Goal: Task Accomplishment & Management: Manage account settings

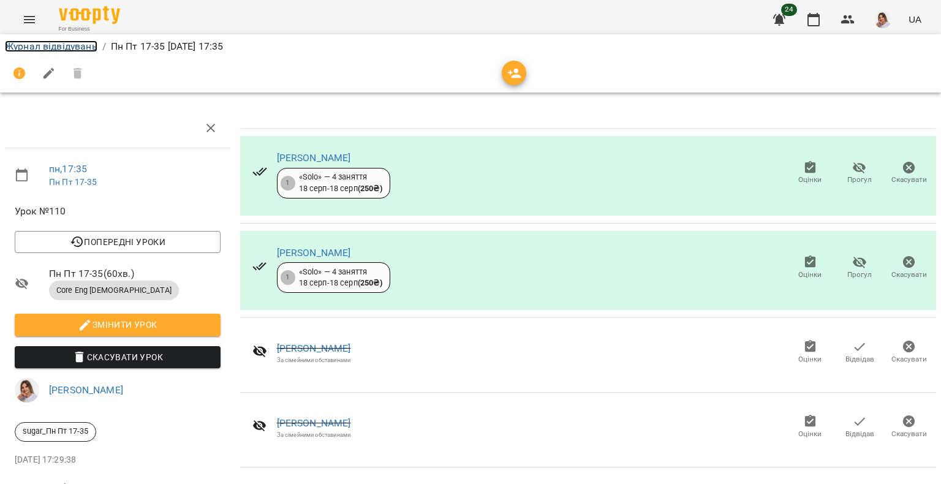
click at [62, 45] on link "Журнал відвідувань" at bounding box center [51, 46] width 93 height 12
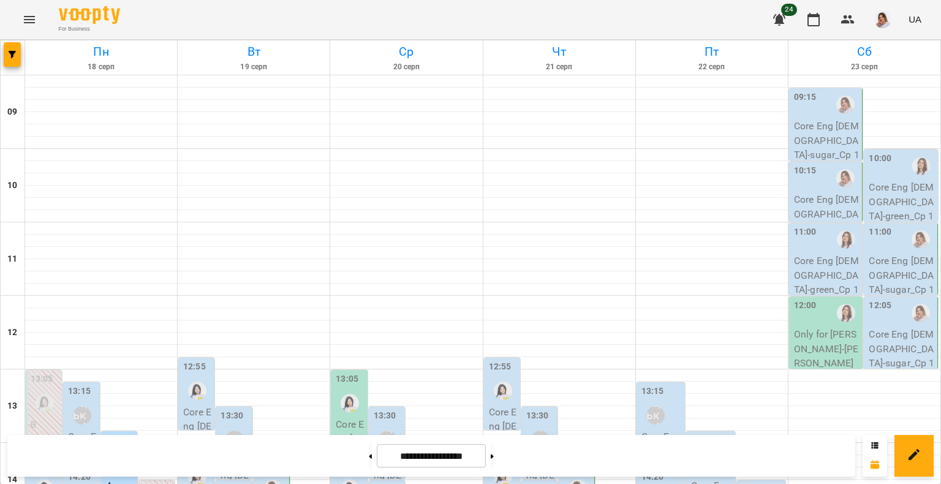
scroll to position [490, 0]
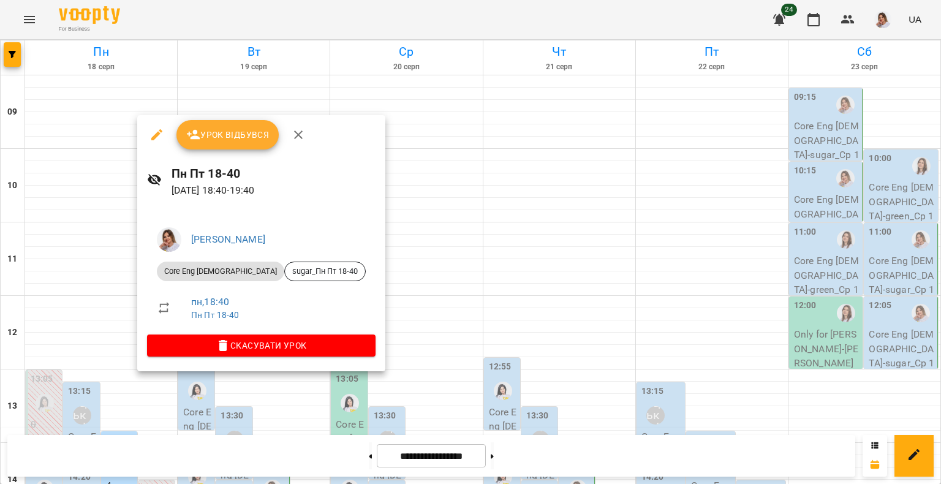
click at [243, 133] on span "Урок відбувся" at bounding box center [227, 134] width 83 height 15
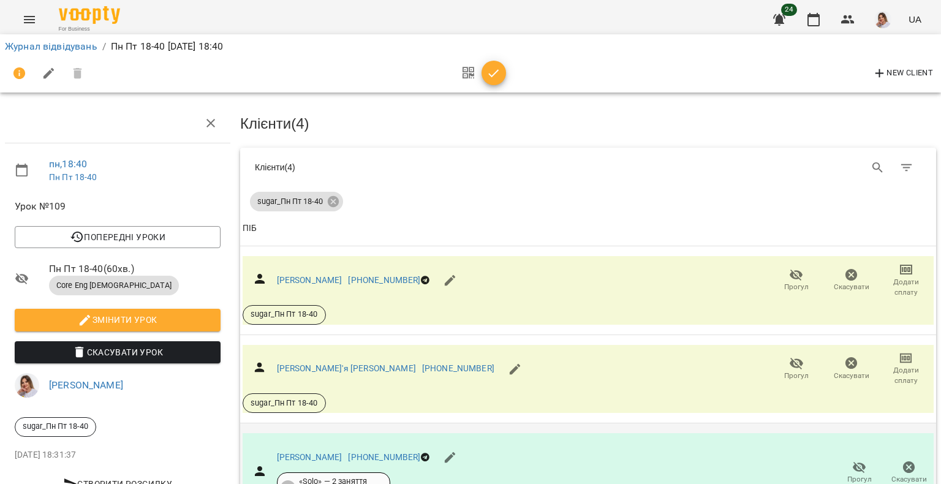
scroll to position [201, 0]
click at [489, 72] on icon "button" at bounding box center [494, 73] width 15 height 15
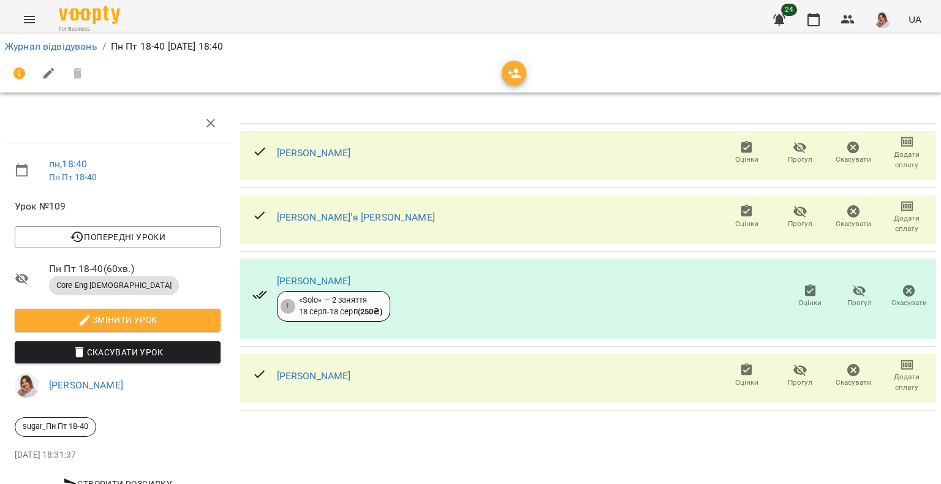
scroll to position [0, 0]
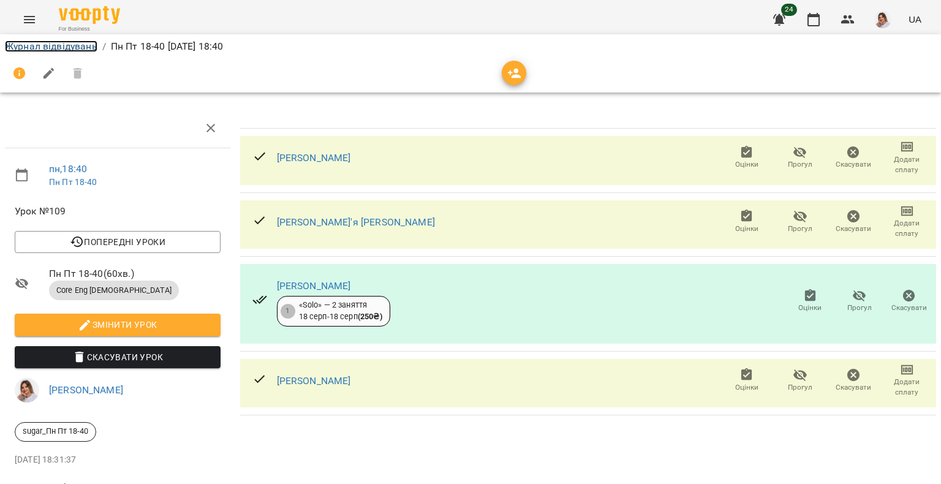
click at [76, 45] on link "Журнал відвідувань" at bounding box center [51, 46] width 93 height 12
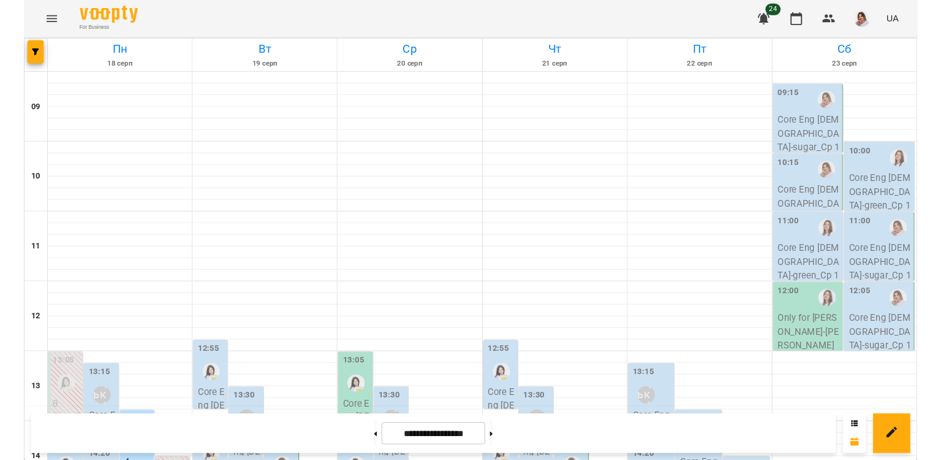
scroll to position [490, 0]
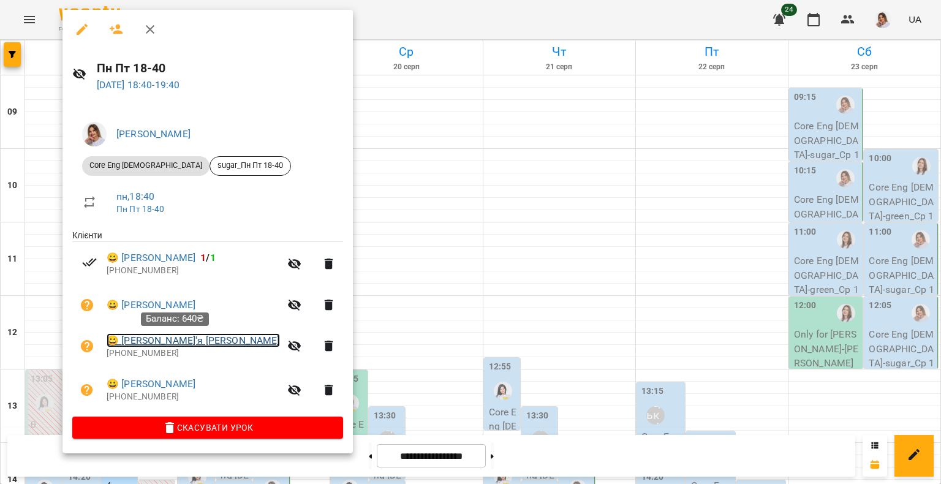
click at [194, 340] on link "😀 Стельмах Дар'я Андріївна" at bounding box center [193, 340] width 173 height 15
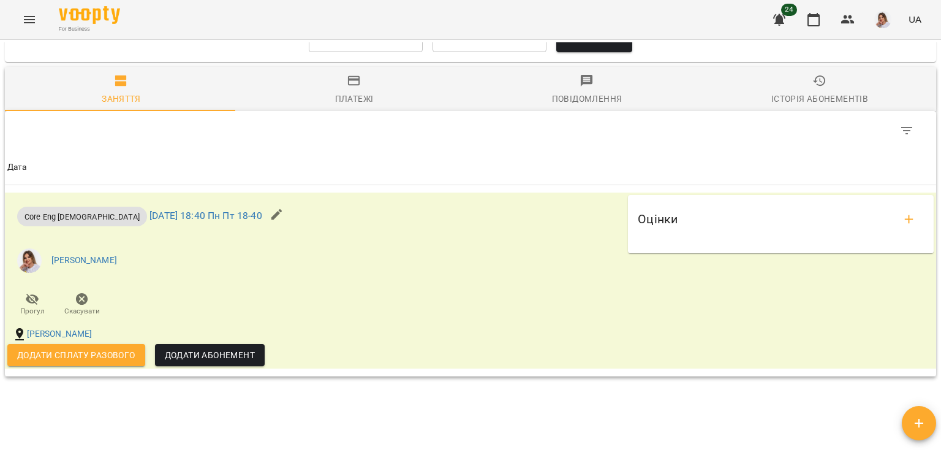
click at [601, 106] on div "Повідомлення" at bounding box center [587, 98] width 70 height 15
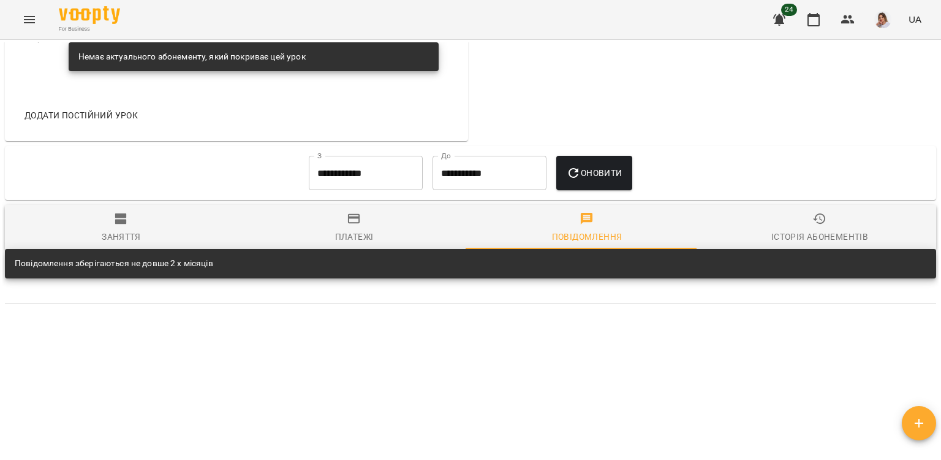
click at [353, 219] on icon "button" at bounding box center [354, 218] width 15 height 15
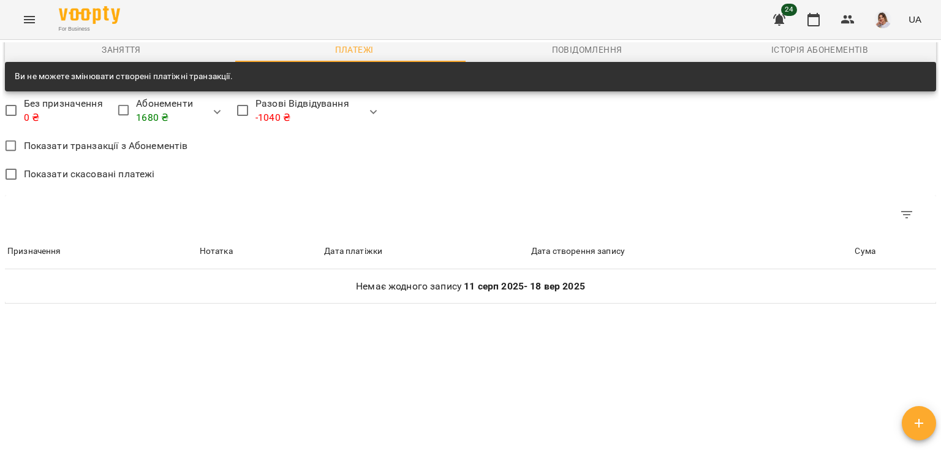
scroll to position [915, 0]
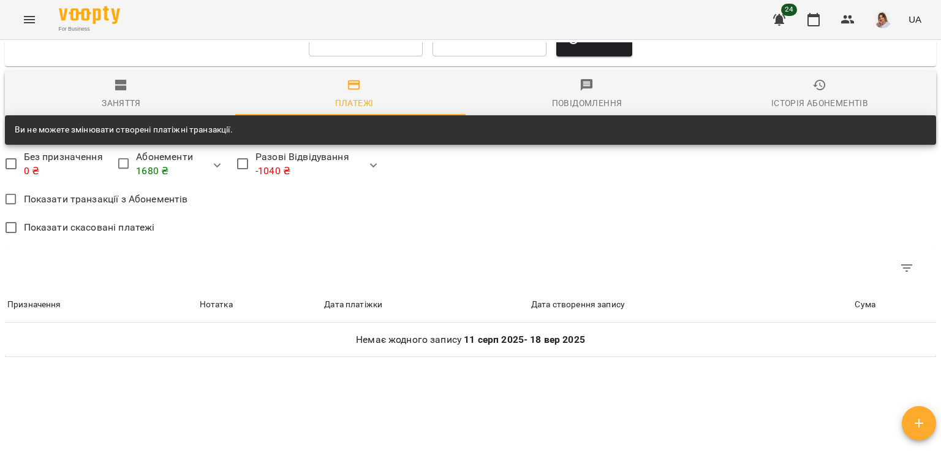
click at [132, 106] on div "Заняття" at bounding box center [121, 103] width 39 height 15
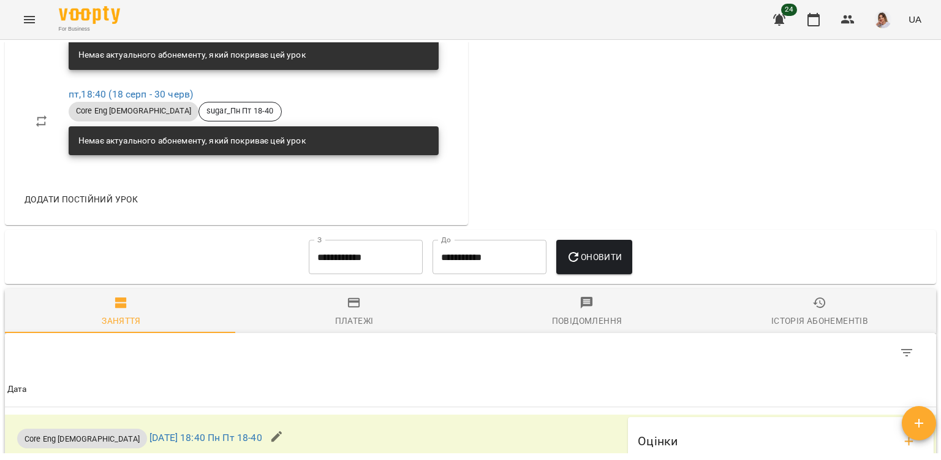
scroll to position [694, 0]
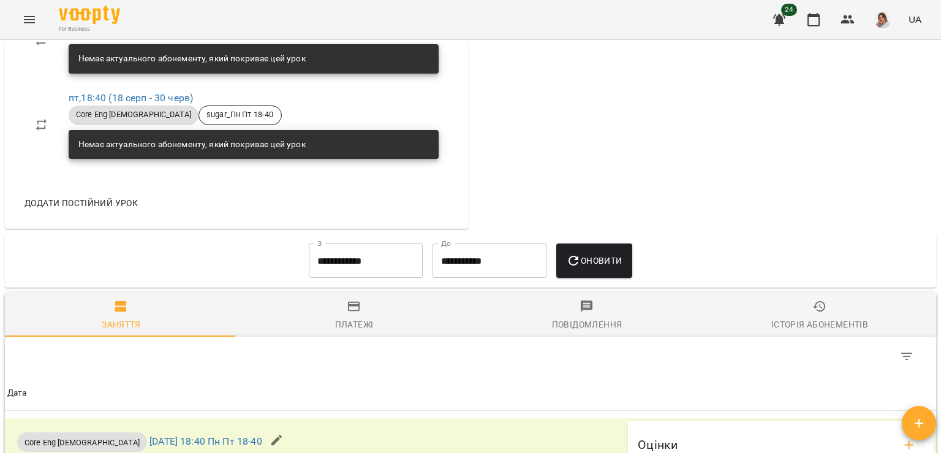
click at [357, 262] on input "**********" at bounding box center [366, 260] width 114 height 34
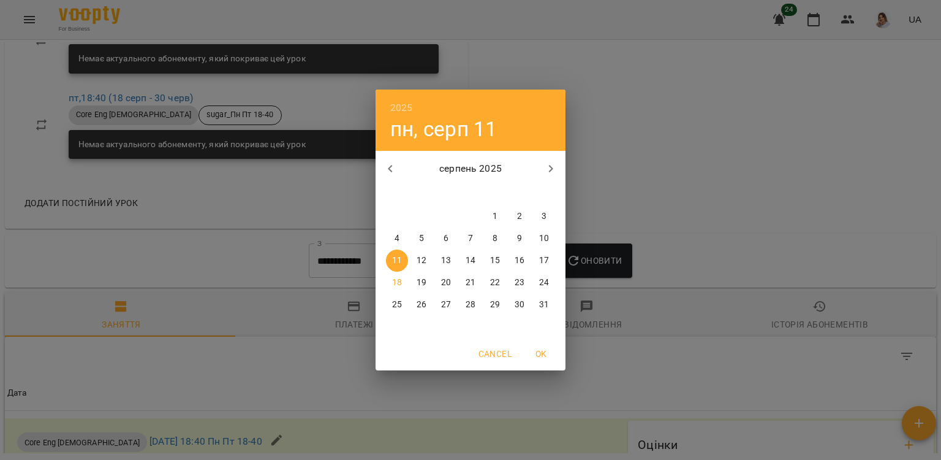
click at [392, 162] on icon "button" at bounding box center [390, 168] width 15 height 15
click at [537, 217] on span "1" at bounding box center [544, 216] width 22 height 12
type input "**********"
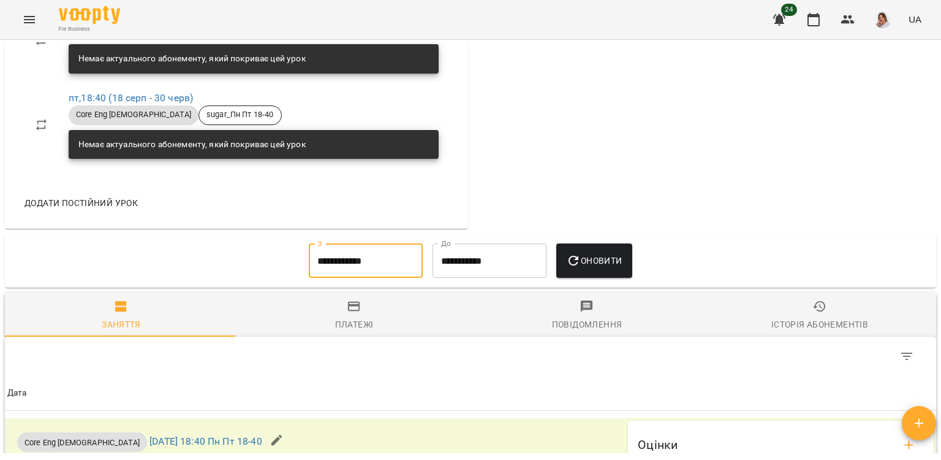
click at [572, 268] on icon "button" at bounding box center [573, 260] width 15 height 15
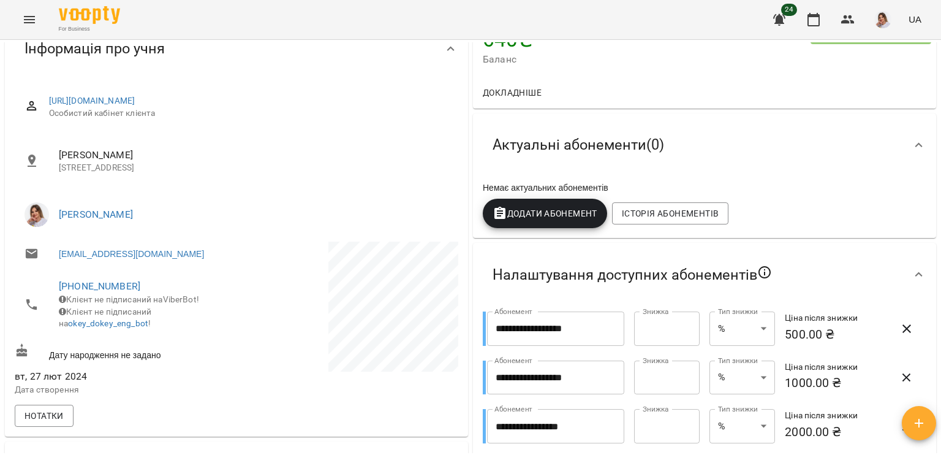
scroll to position [184, 0]
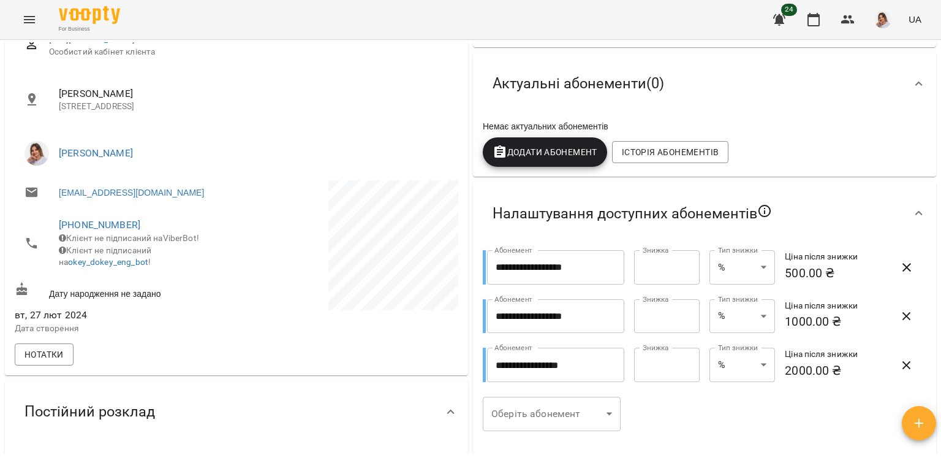
click at [548, 159] on span "Додати Абонемент" at bounding box center [545, 152] width 105 height 15
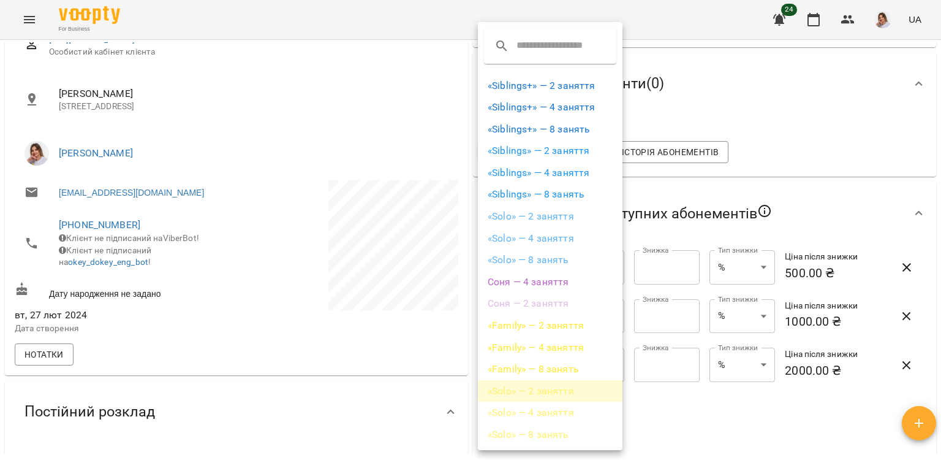
click at [567, 389] on li "«Solo» — 2 заняття" at bounding box center [550, 391] width 145 height 22
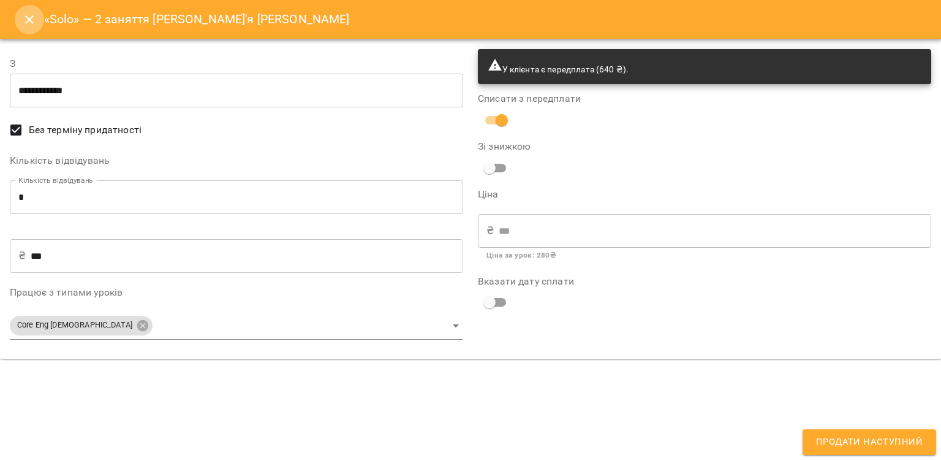
click at [27, 28] on button "Close" at bounding box center [29, 19] width 29 height 29
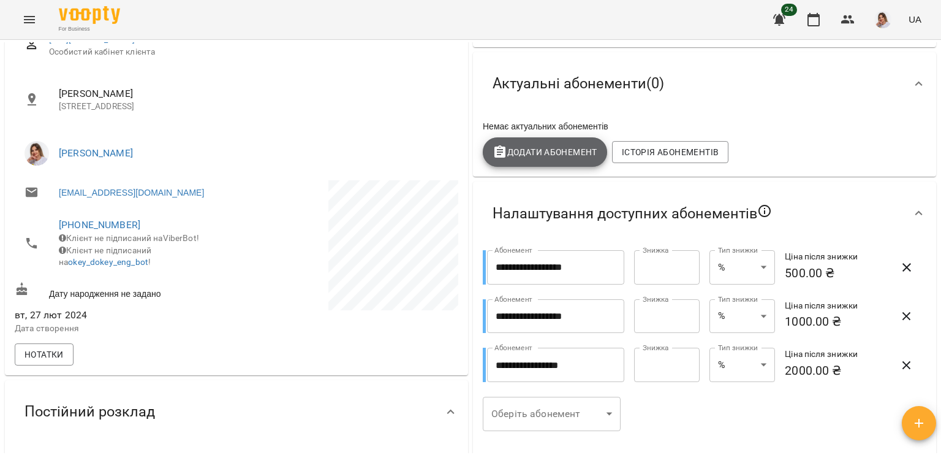
click at [542, 148] on span "Додати Абонемент" at bounding box center [545, 152] width 105 height 15
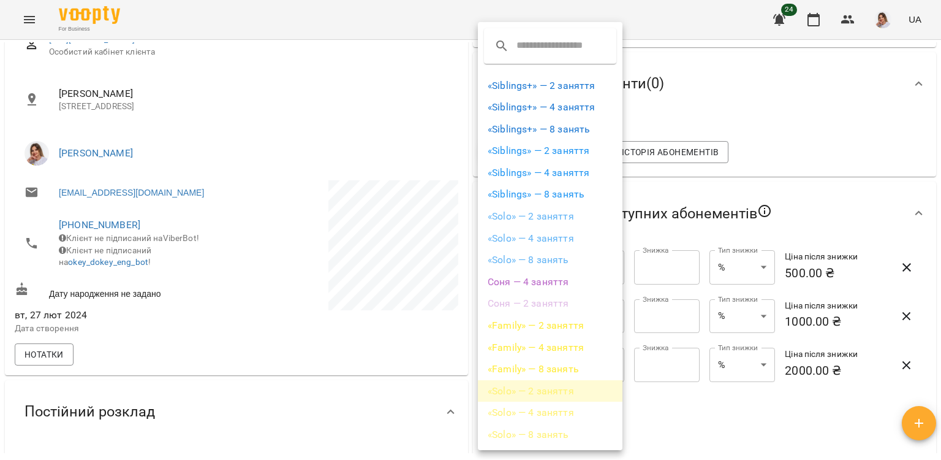
click at [557, 391] on li "«Solo» — 2 заняття" at bounding box center [550, 391] width 145 height 22
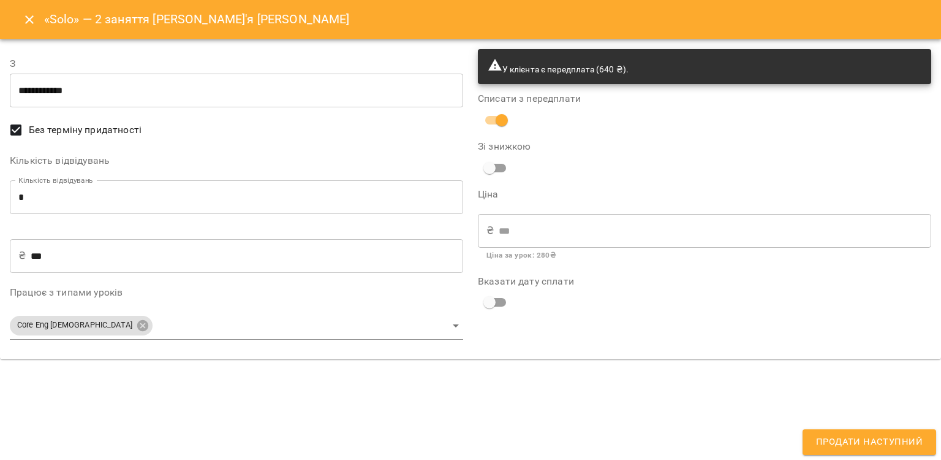
click at [26, 18] on icon "Close" at bounding box center [29, 19] width 15 height 15
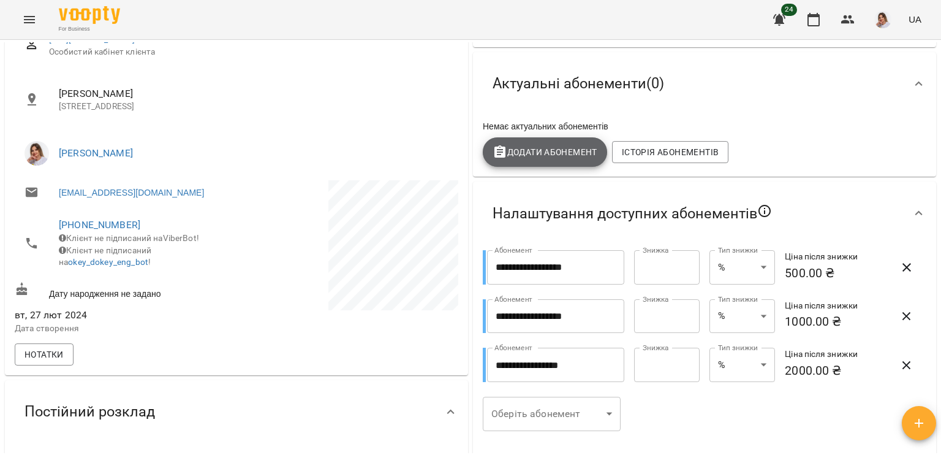
click at [550, 155] on span "Додати Абонемент" at bounding box center [545, 152] width 105 height 15
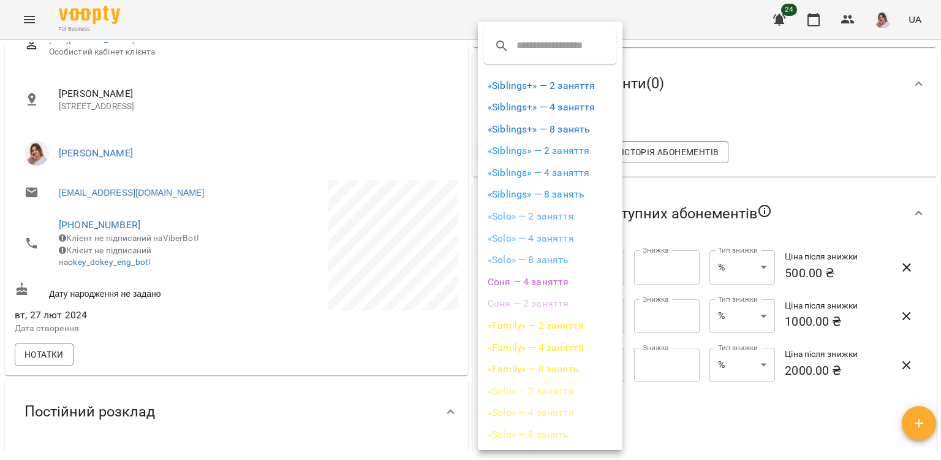
click at [553, 216] on li "«Solo» — 2 заняття" at bounding box center [550, 216] width 145 height 22
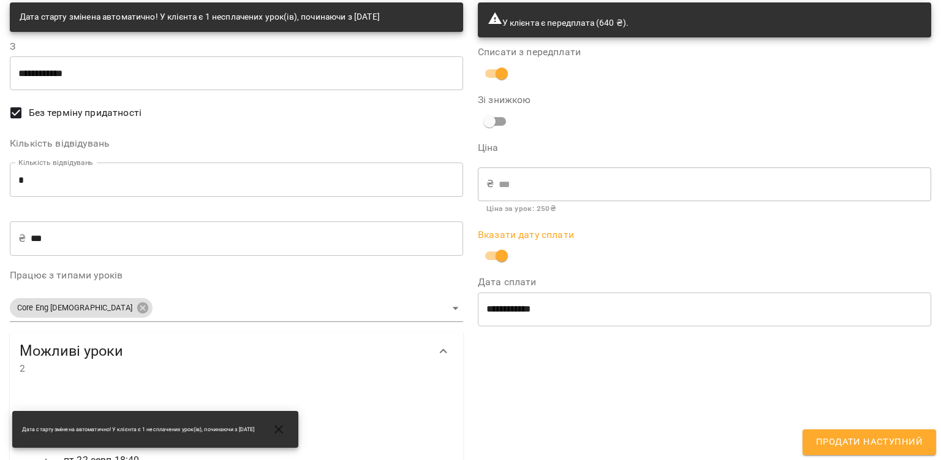
scroll to position [103, 0]
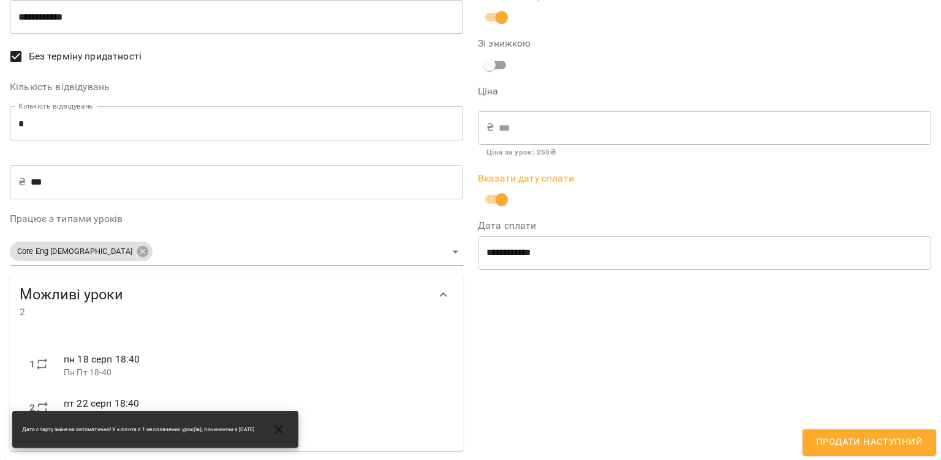
click at [894, 445] on span "Продати наступний" at bounding box center [869, 442] width 107 height 16
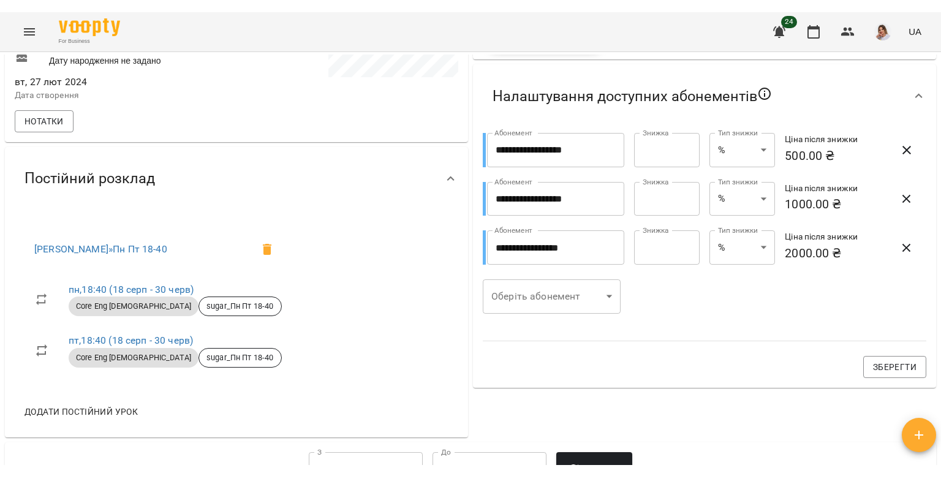
scroll to position [0, 0]
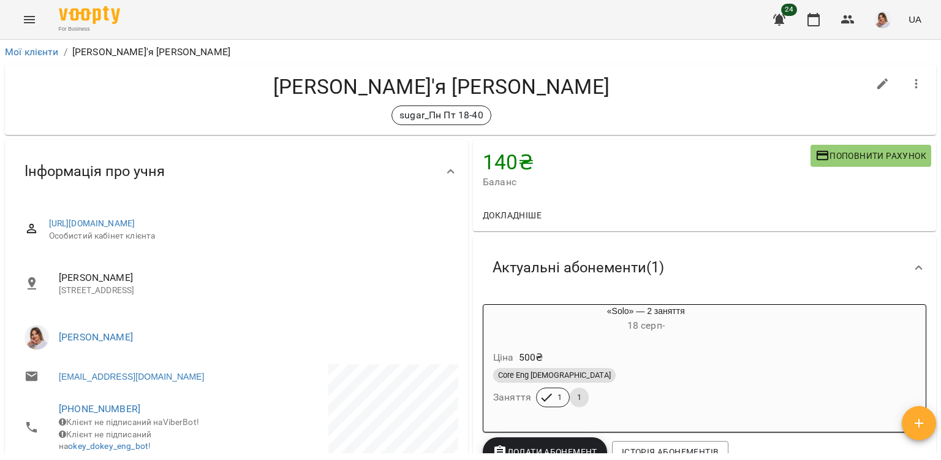
click at [26, 22] on icon "Menu" at bounding box center [29, 19] width 11 height 7
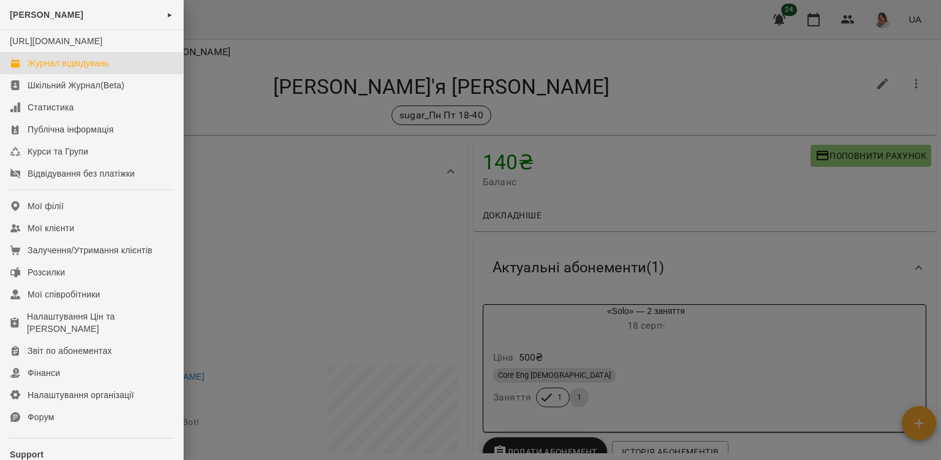
click at [54, 69] on div "Журнал відвідувань" at bounding box center [69, 63] width 82 height 12
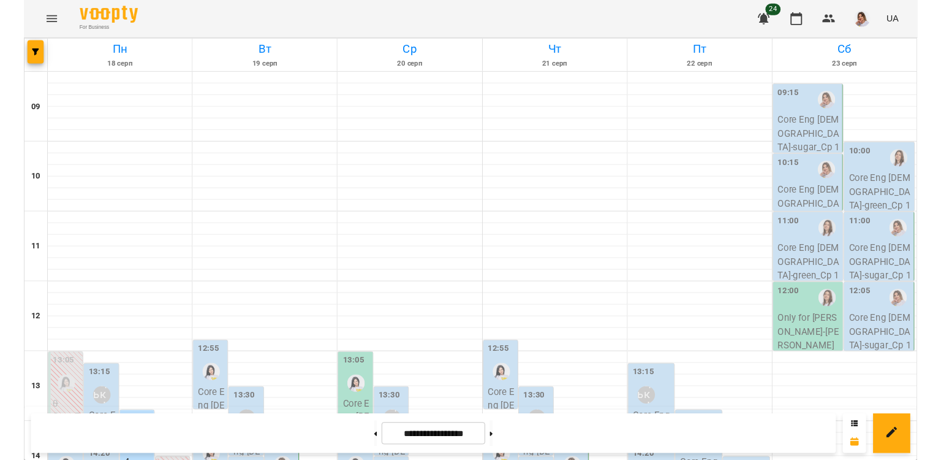
scroll to position [528, 0]
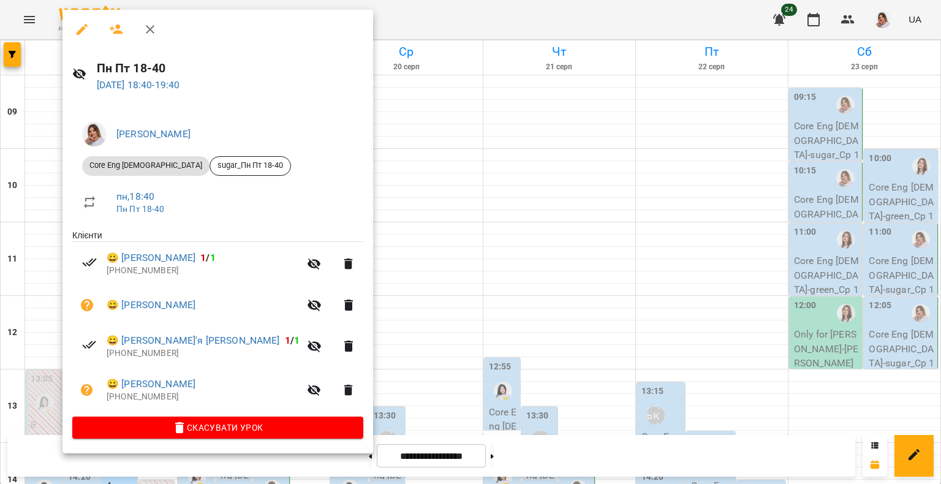
click at [41, 339] on div at bounding box center [470, 242] width 941 height 484
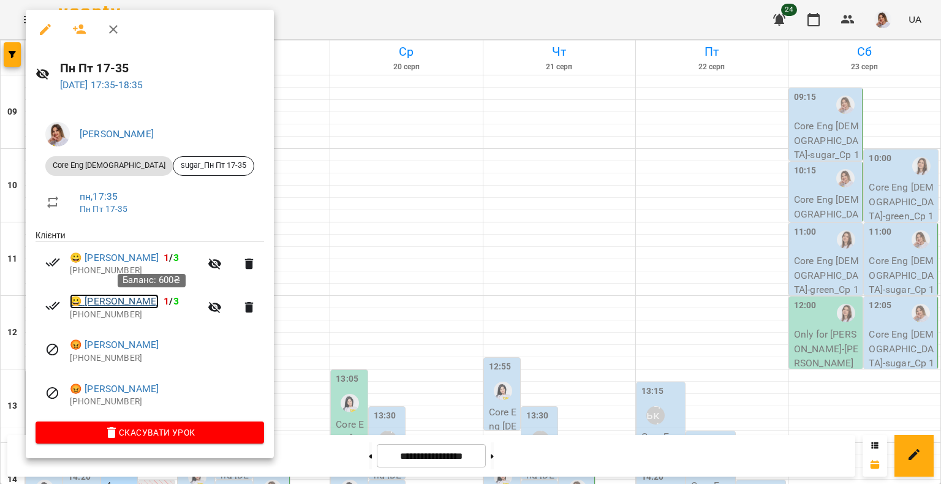
click at [115, 303] on link "😀 Коновченко Трофим Євгенович" at bounding box center [114, 301] width 89 height 15
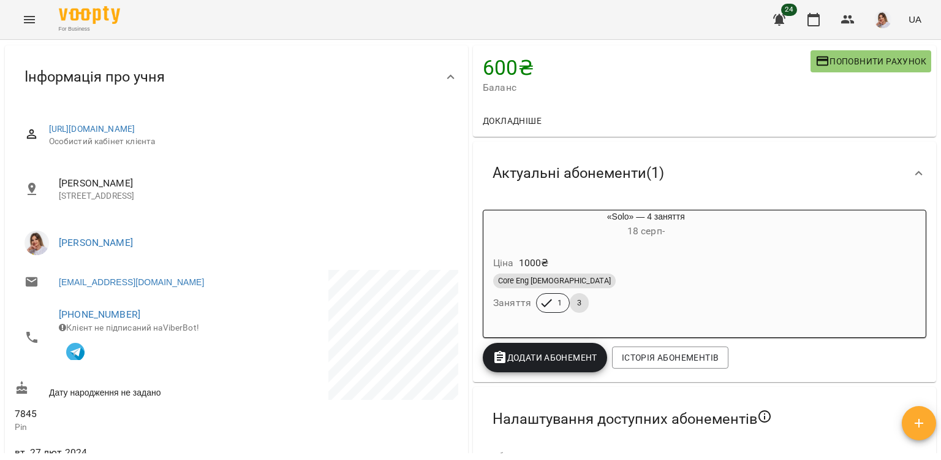
scroll to position [184, 0]
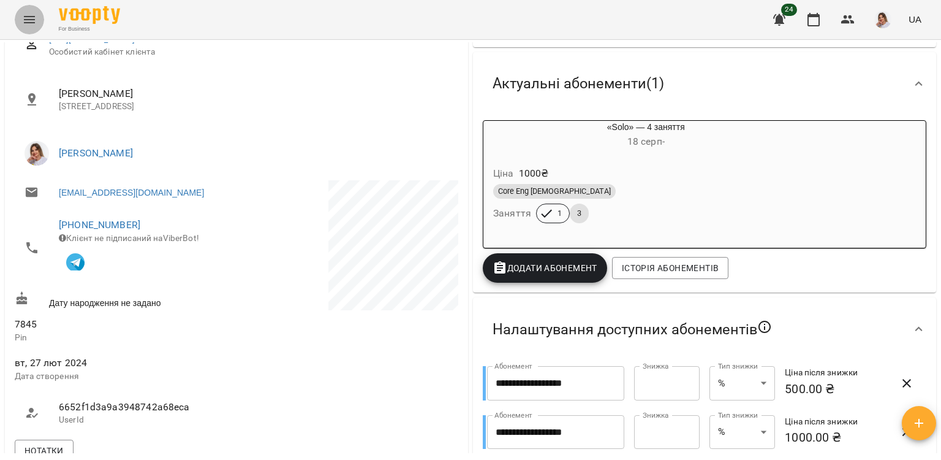
click at [32, 17] on icon "Menu" at bounding box center [29, 19] width 11 height 7
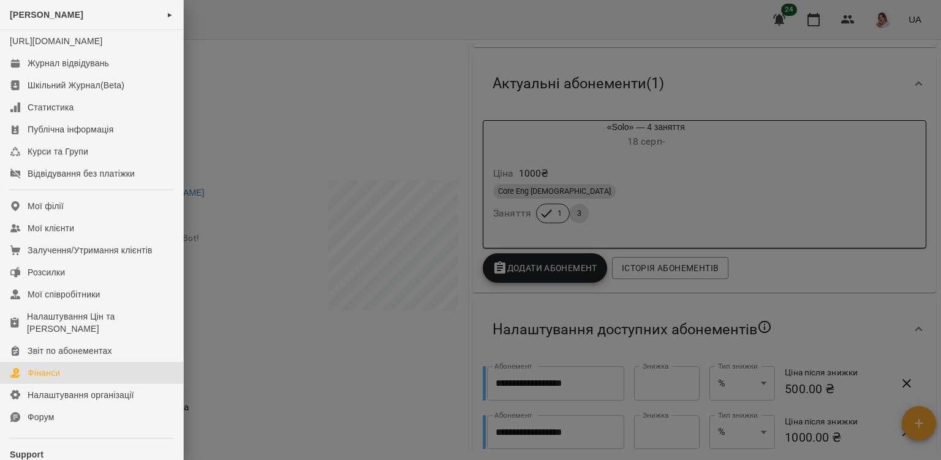
click at [40, 379] on div "Фінанси" at bounding box center [44, 372] width 32 height 12
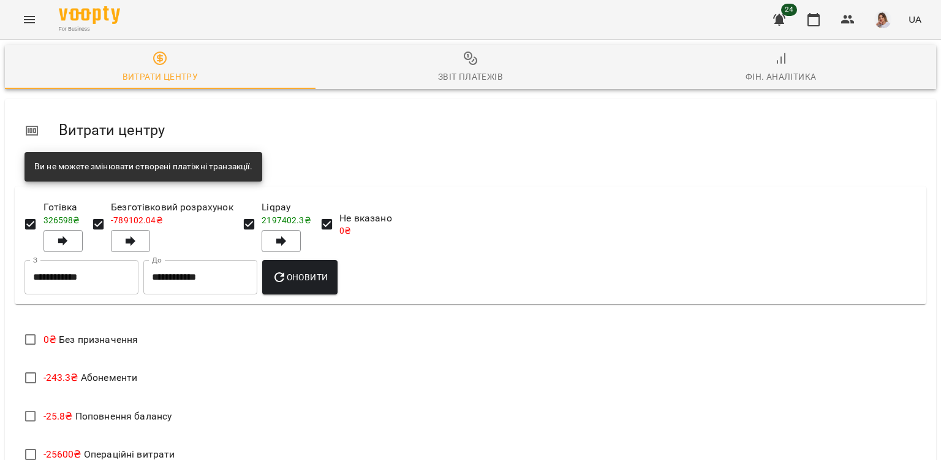
click at [460, 69] on span "Звіт платежів" at bounding box center [471, 67] width 296 height 33
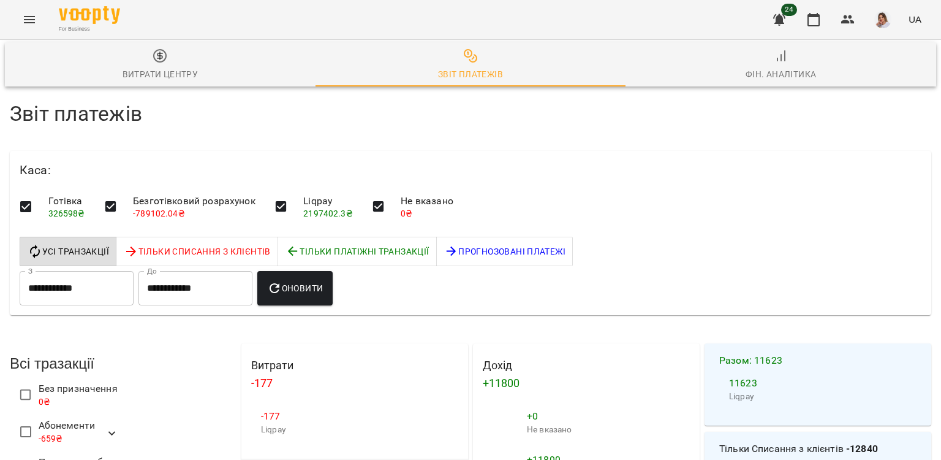
scroll to position [980, 0]
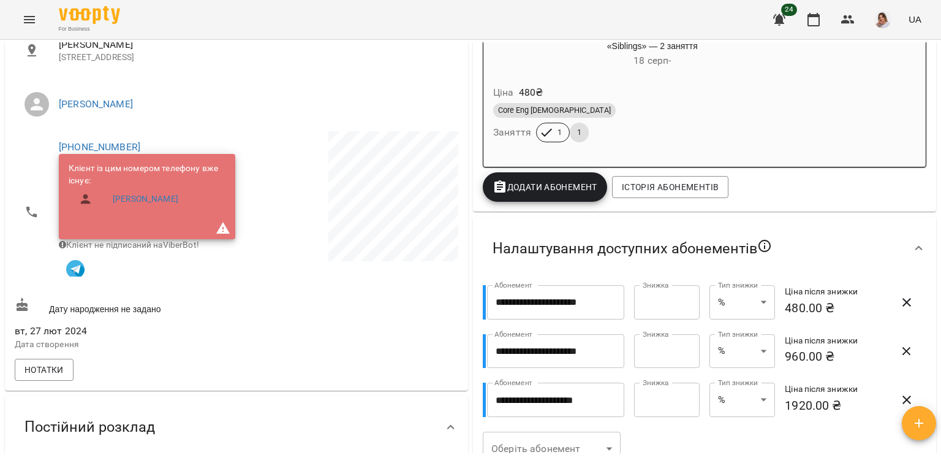
scroll to position [306, 0]
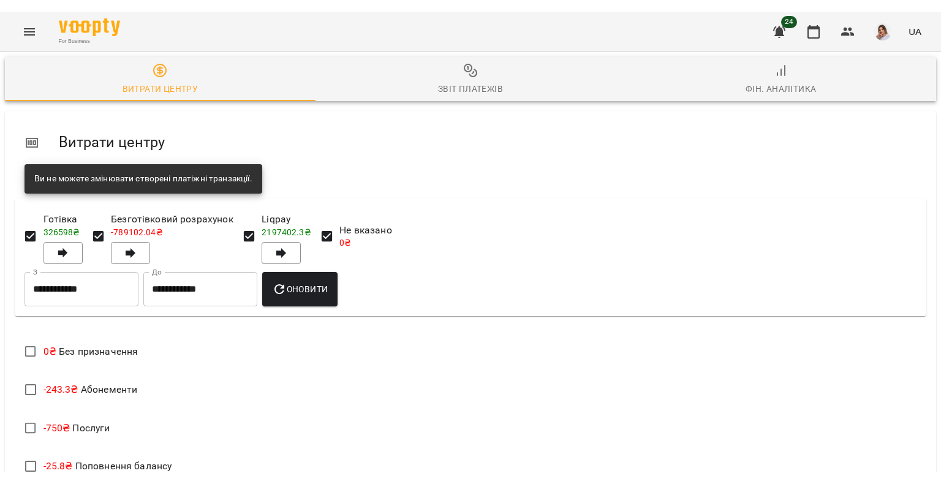
scroll to position [429, 0]
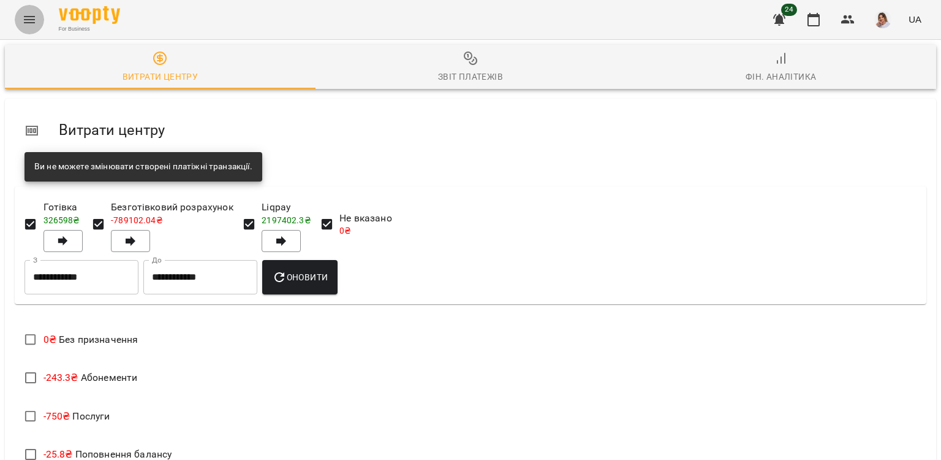
click at [21, 16] on button "Menu" at bounding box center [29, 19] width 29 height 29
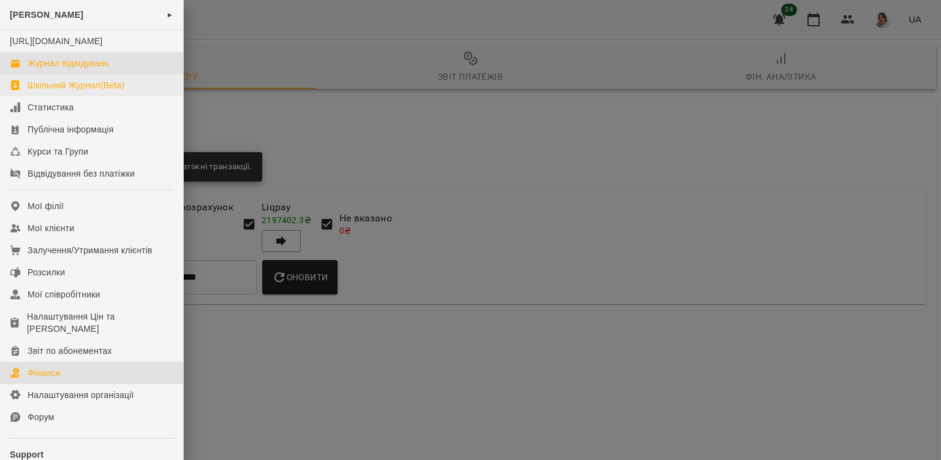
drag, startPoint x: 48, startPoint y: 77, endPoint x: 49, endPoint y: 102, distance: 24.5
click at [49, 69] on div "Журнал відвідувань" at bounding box center [69, 63] width 82 height 12
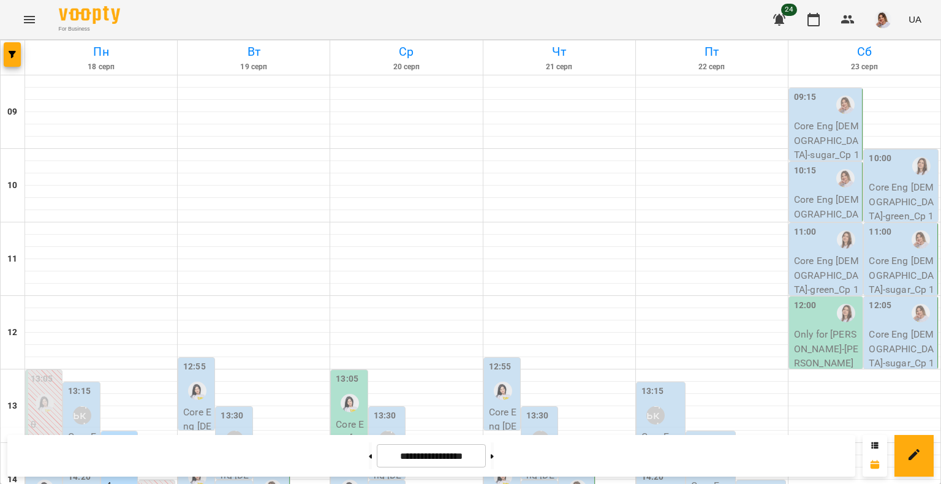
scroll to position [528, 0]
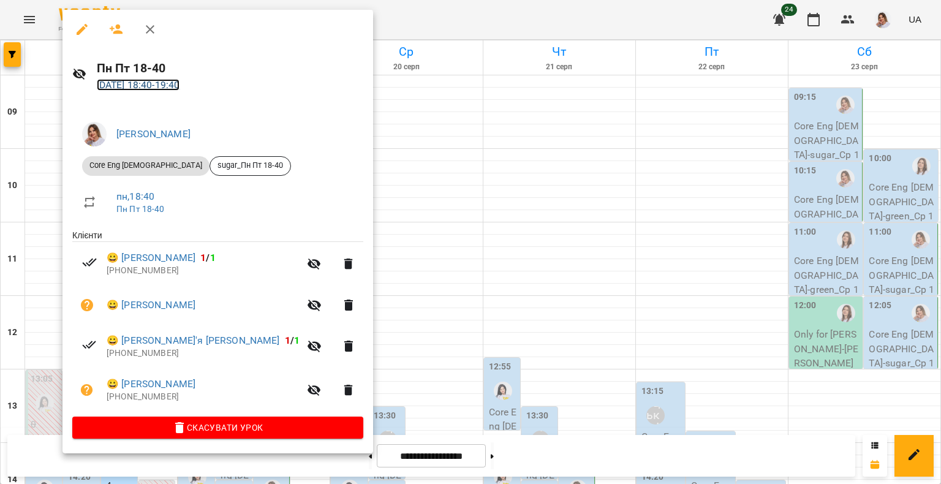
click at [180, 89] on link "18 серп 2025 18:40 - 19:40" at bounding box center [138, 85] width 83 height 12
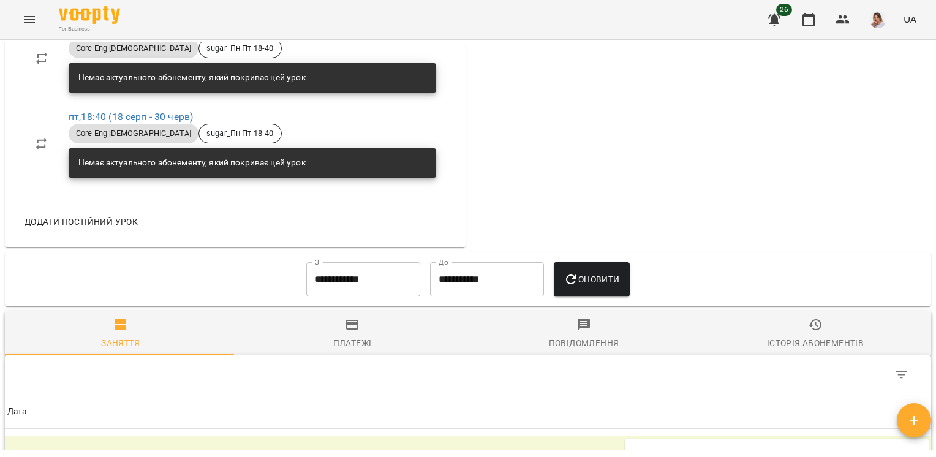
scroll to position [674, 0]
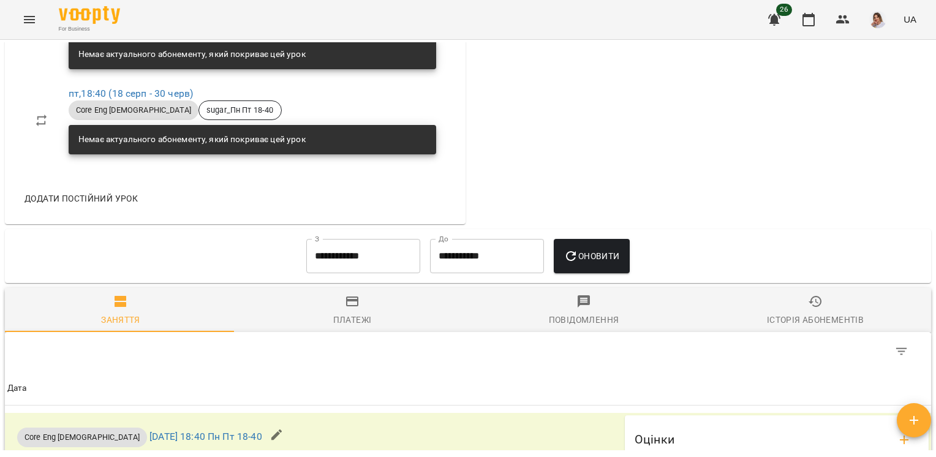
click at [330, 251] on input "**********" at bounding box center [363, 256] width 114 height 34
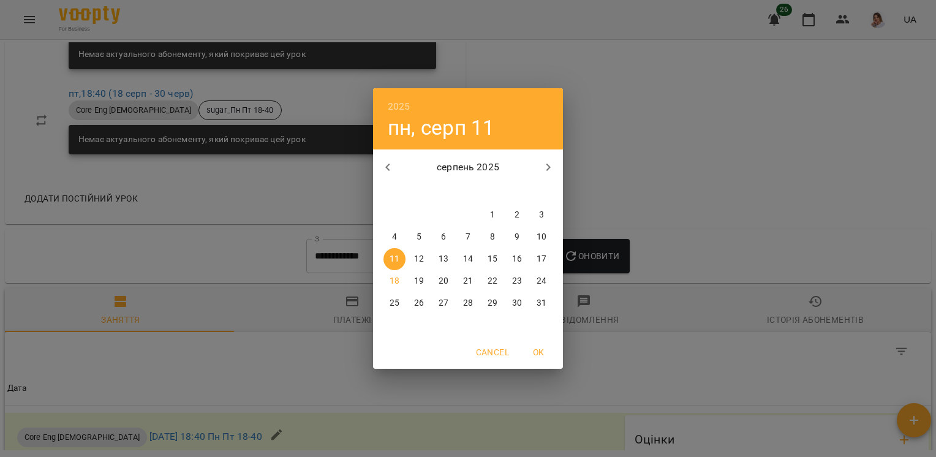
click at [392, 168] on icon "button" at bounding box center [388, 167] width 15 height 15
click at [531, 215] on span "1" at bounding box center [542, 215] width 22 height 12
type input "**********"
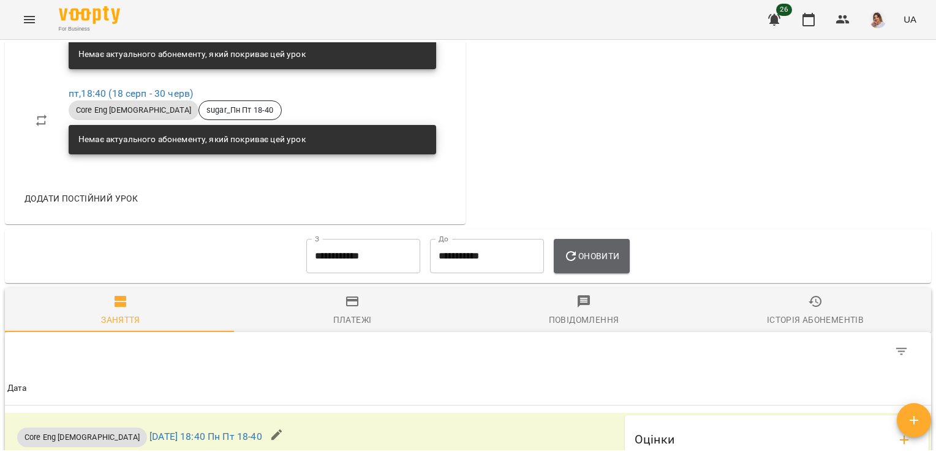
click at [604, 252] on span "Оновити" at bounding box center [592, 256] width 56 height 15
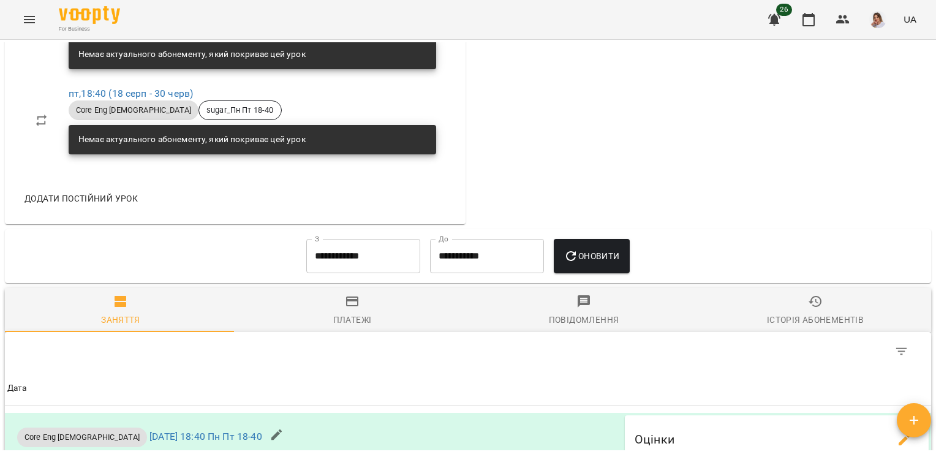
click at [366, 250] on input "**********" at bounding box center [363, 256] width 114 height 34
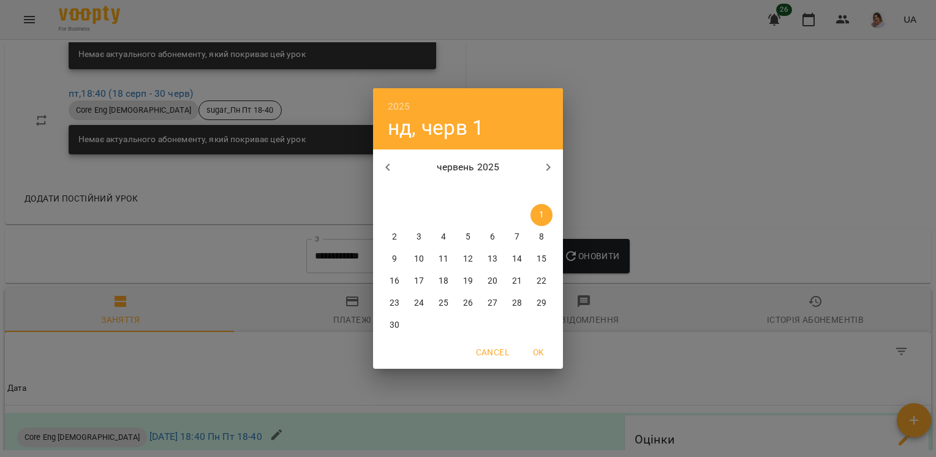
click at [792, 157] on div "2025 нд, черв [DATE] вт ср чт пт сб нд 26 27 28 29 30 31 1 2 3 4 5 6 7 8 9 10 1…" at bounding box center [468, 228] width 936 height 457
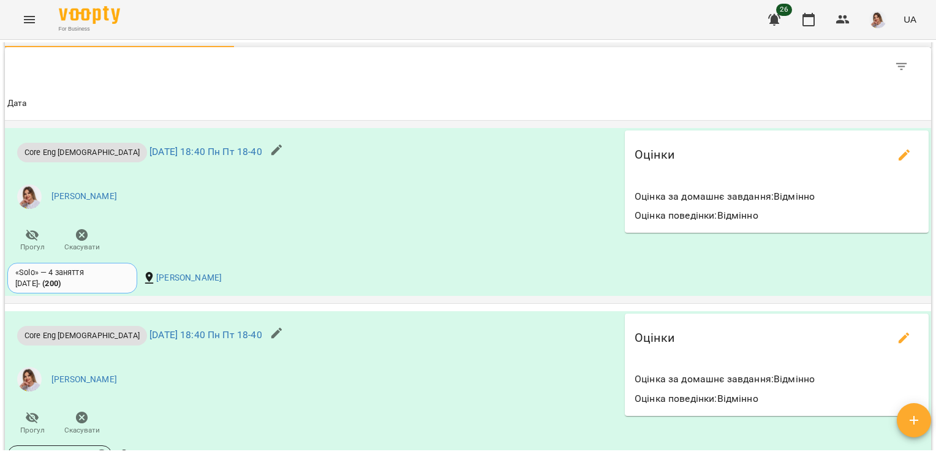
scroll to position [980, 0]
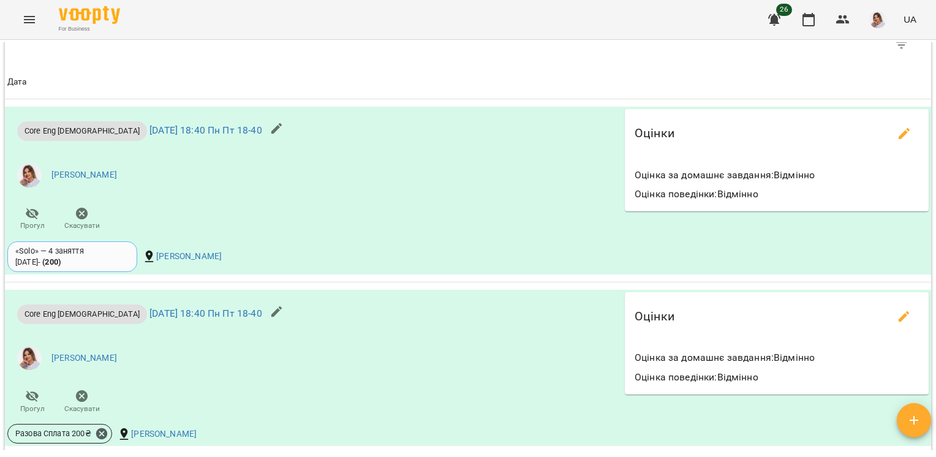
click at [936, 202] on html "**********" at bounding box center [468, 248] width 936 height 497
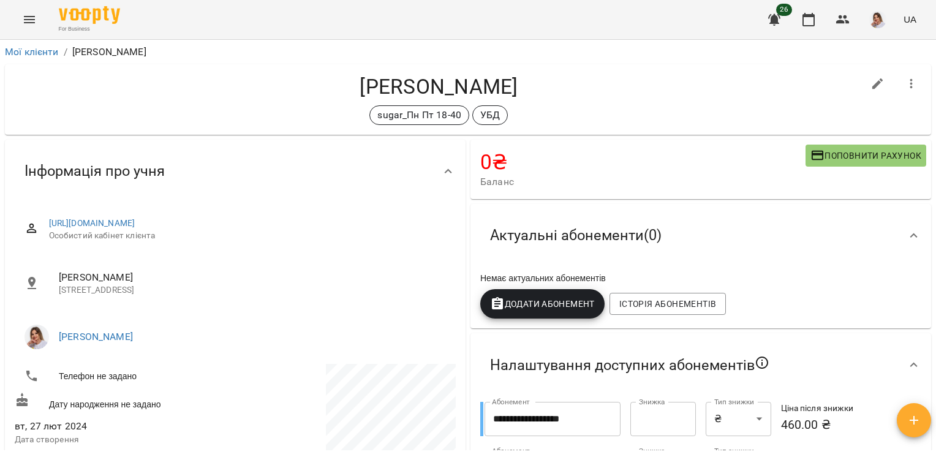
scroll to position [0, 0]
